Goal: Navigation & Orientation: Go to known website

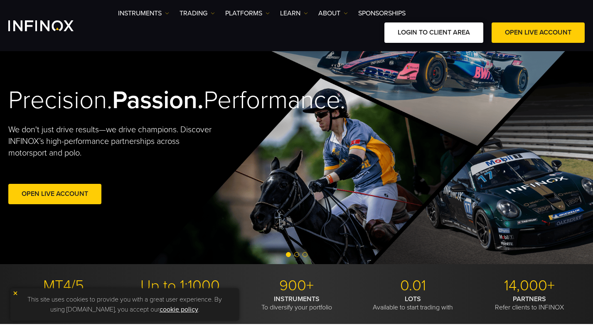
click at [430, 33] on link "LOGIN TO CLIENT AREA" at bounding box center [433, 32] width 99 height 20
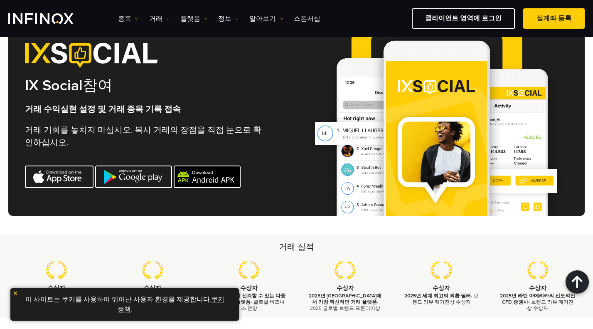
scroll to position [2794, 0]
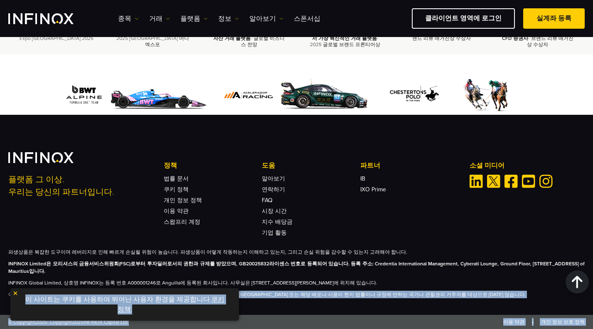
drag, startPoint x: 216, startPoint y: 305, endPoint x: 289, endPoint y: 307, distance: 72.7
click at [314, 308] on div "플랫폼 그 이상. 우리는 당신의 파트너입니다. 정책 법률 문서 쿠키 정책 개인 정보 정책 이용 약관 도움 FAQ IB IB" at bounding box center [296, 215] width 593 height 200
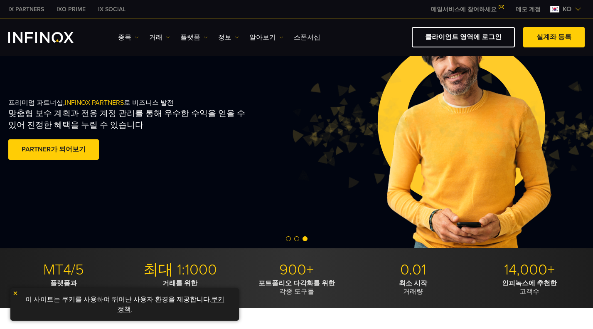
scroll to position [0, 0]
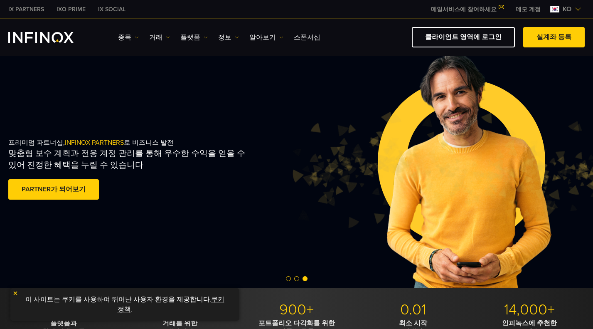
click at [481, 10] on link "메일서비스에 참여하세요" at bounding box center [466, 9] width 85 height 7
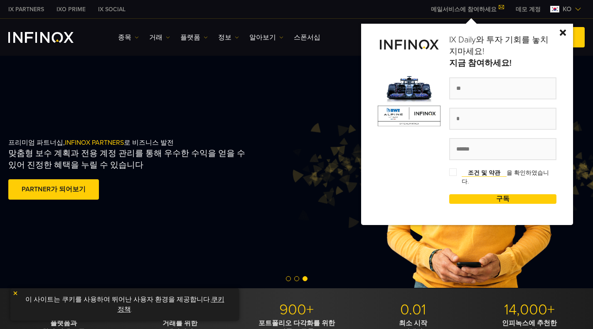
click at [562, 34] on img at bounding box center [562, 32] width 6 height 6
